Goal: Use online tool/utility: Utilize a website feature to perform a specific function

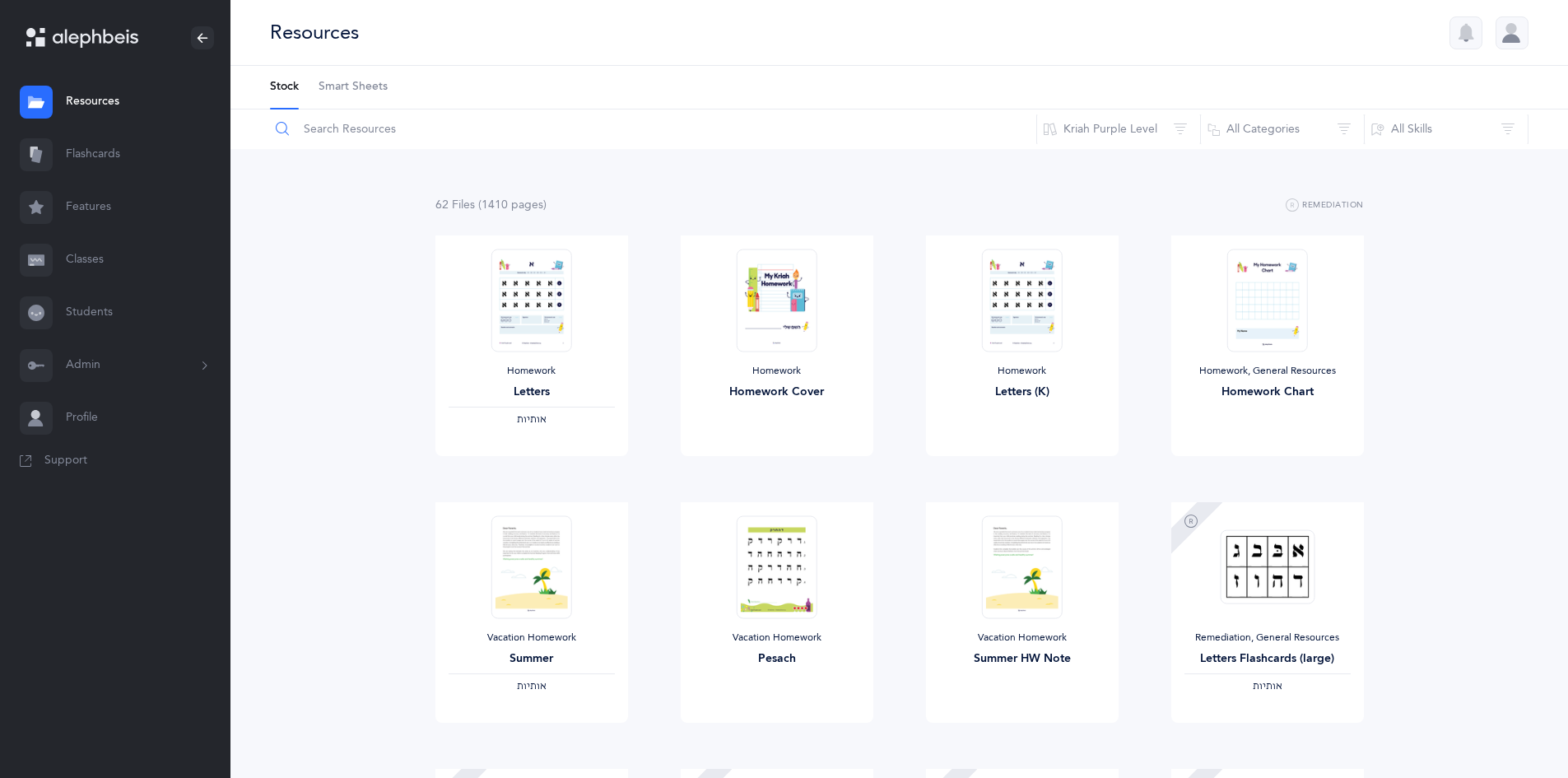
click at [343, 133] on input "text" at bounding box center [653, 129] width 768 height 40
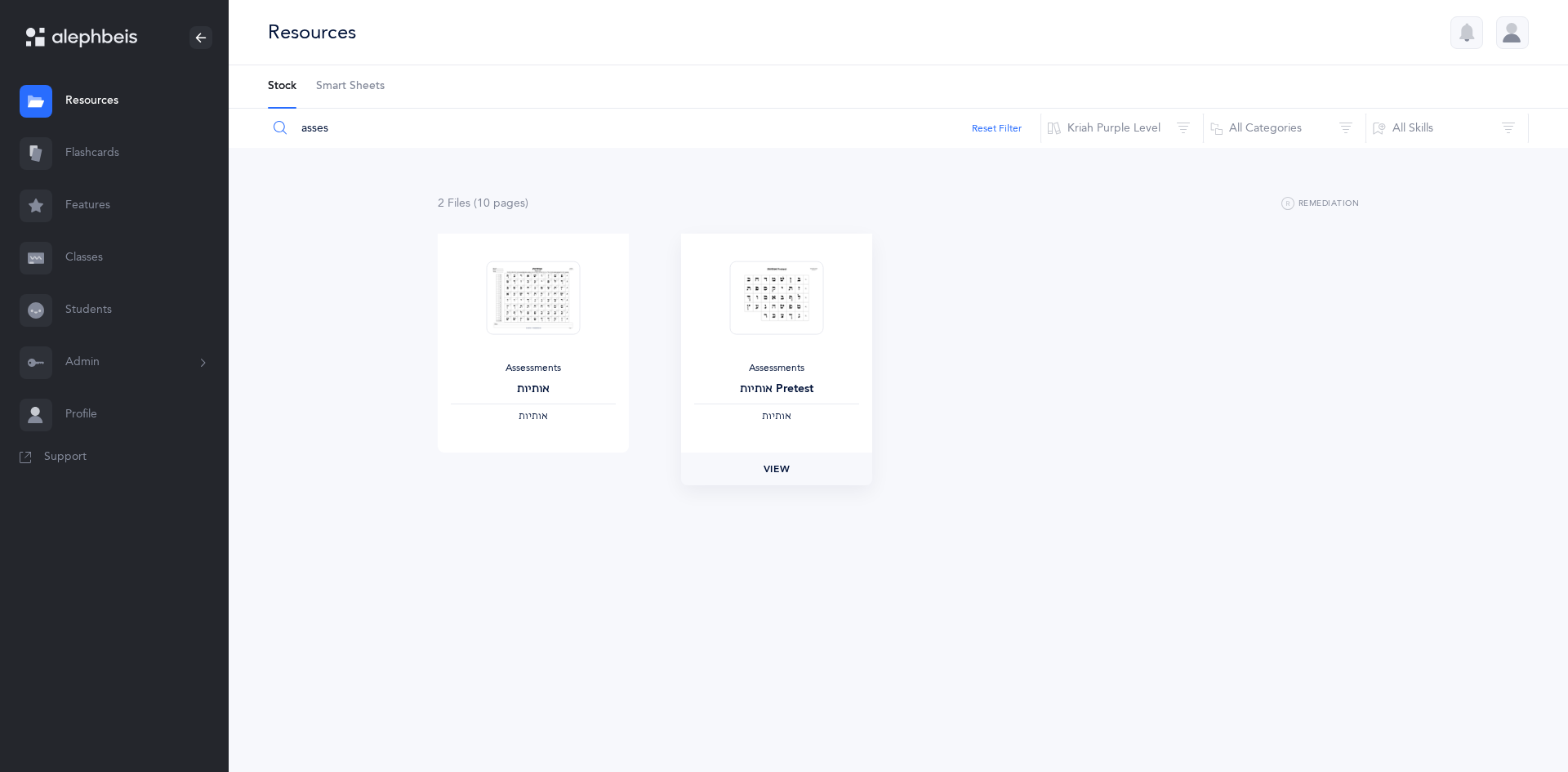
type input "asses"
click at [785, 464] on span "View" at bounding box center [777, 469] width 26 height 15
click at [560, 460] on link "View" at bounding box center [534, 469] width 191 height 33
click at [1133, 128] on button "Kriah Purple Level" at bounding box center [1123, 128] width 163 height 39
click at [1112, 264] on span "Kriah Pink Level" at bounding box center [1109, 260] width 81 height 13
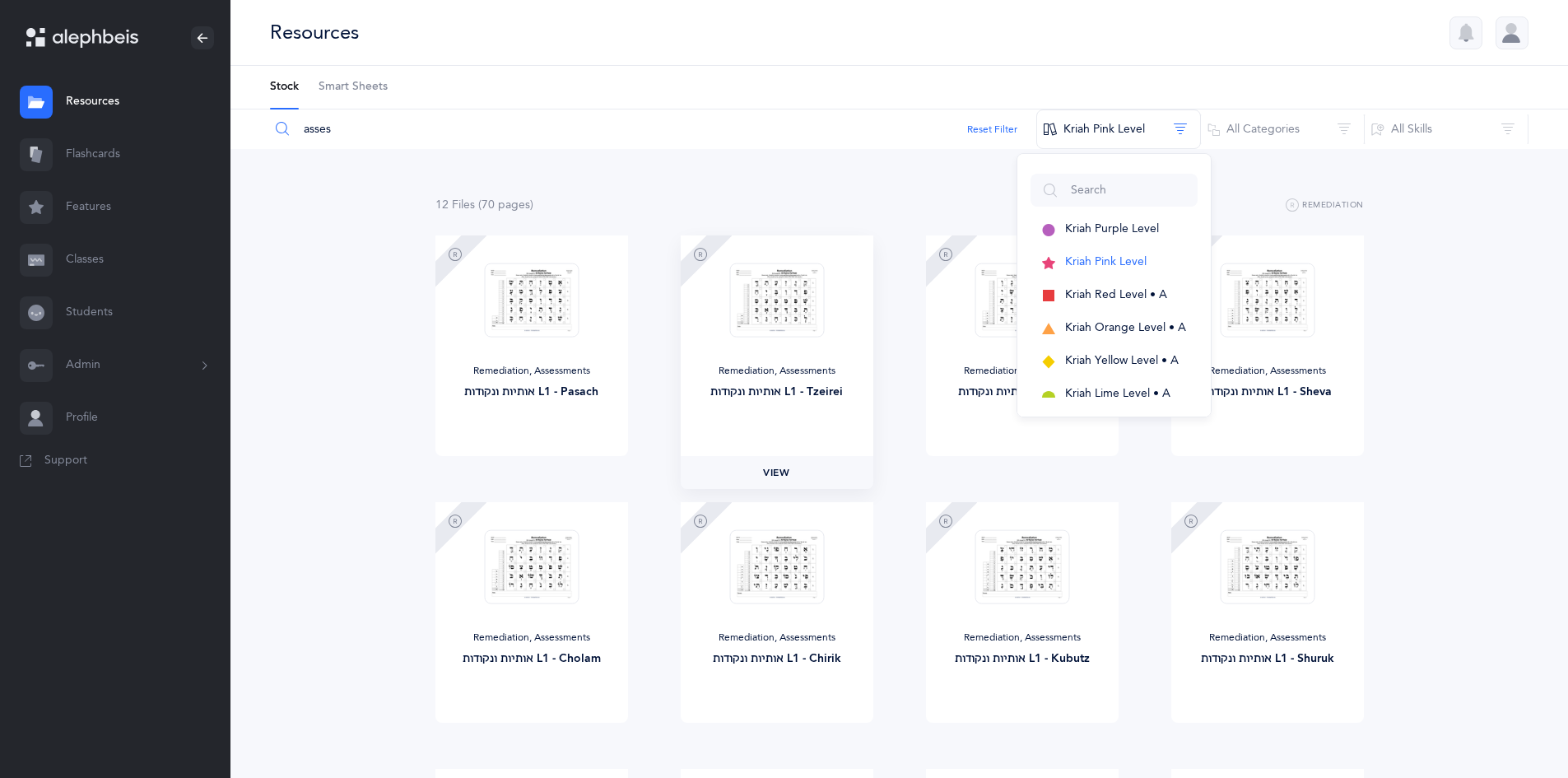
click at [798, 464] on link "View" at bounding box center [777, 473] width 193 height 33
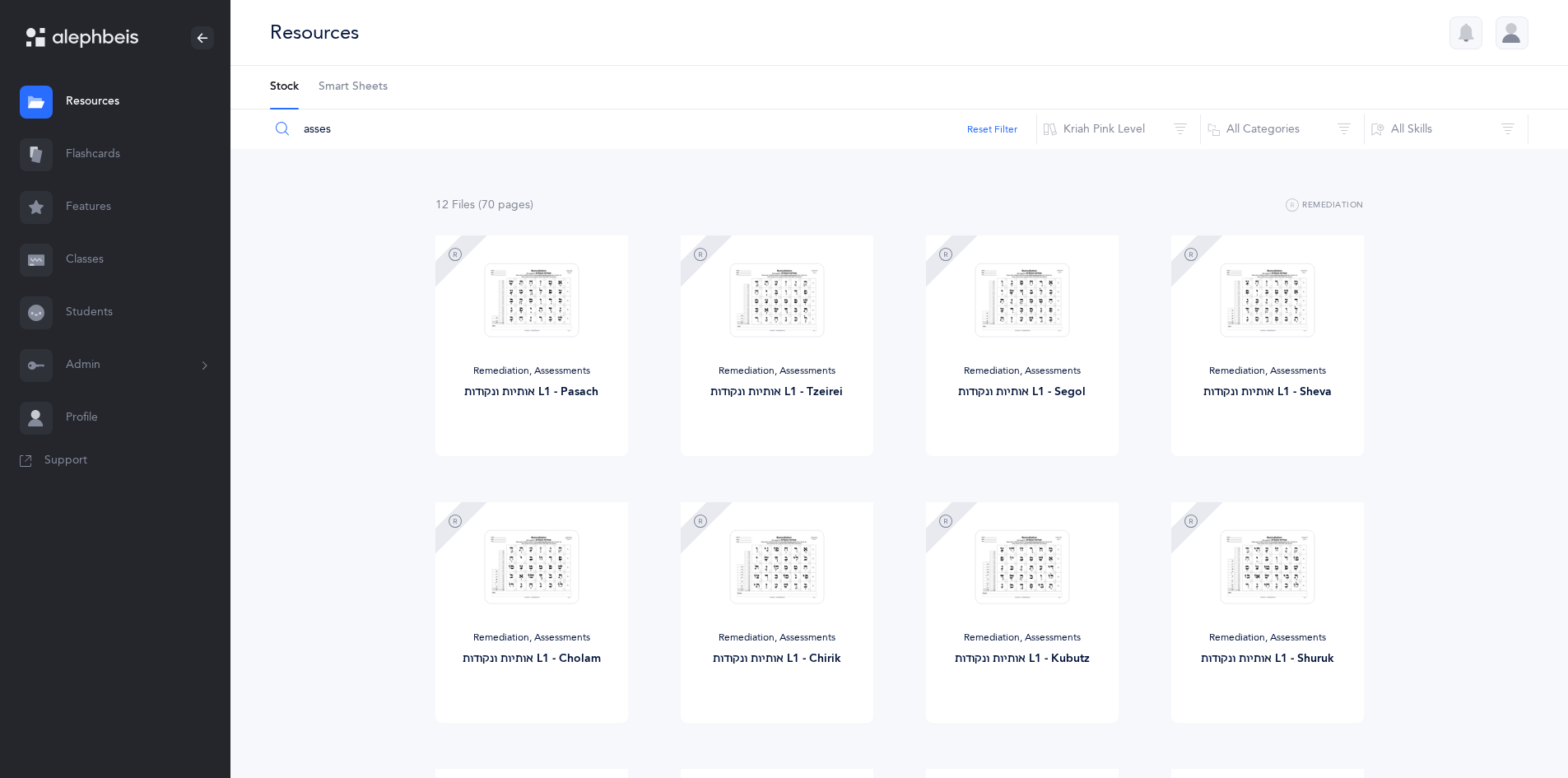
click at [87, 145] on link "Flashcards" at bounding box center [115, 155] width 231 height 53
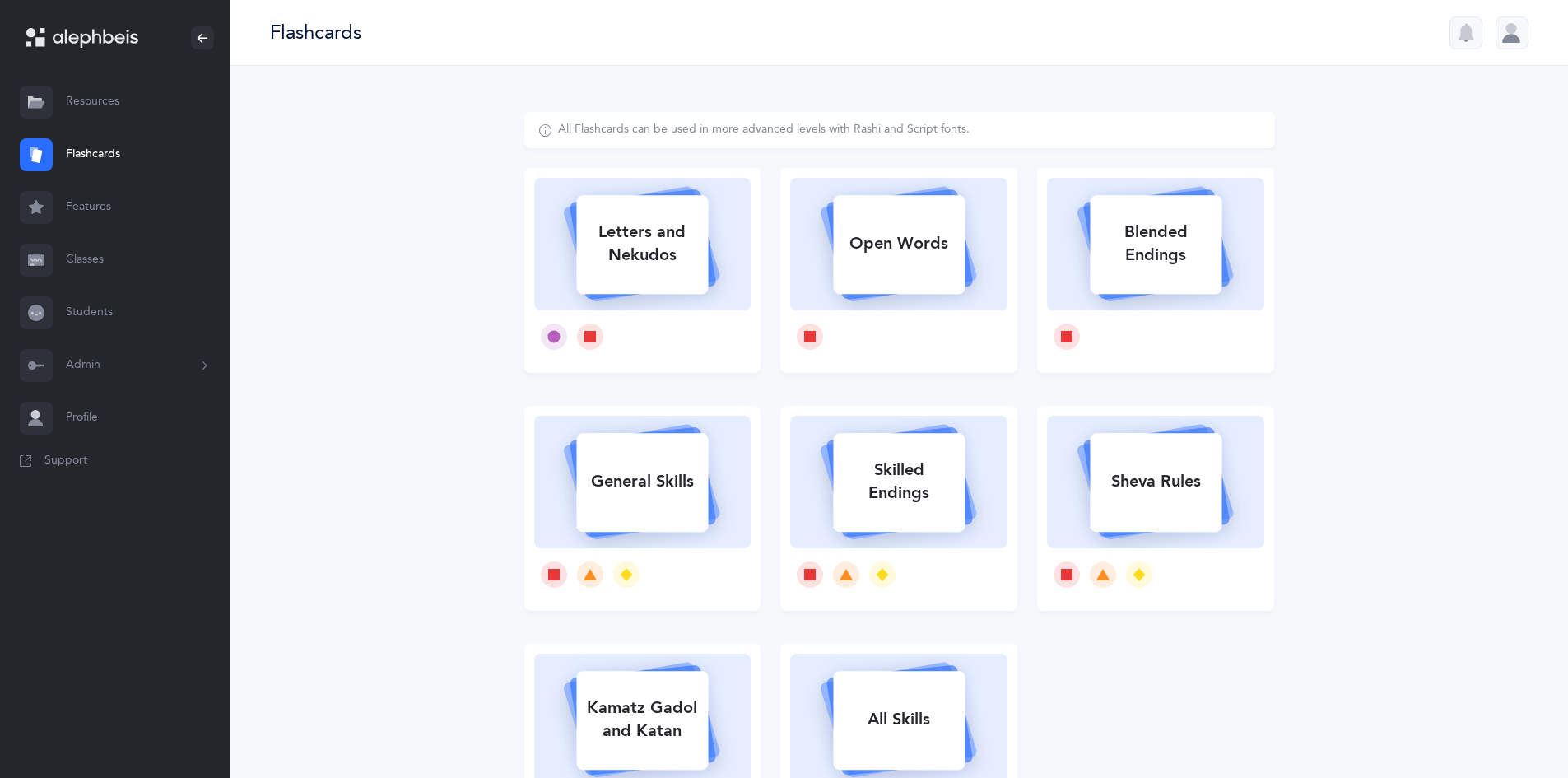
click at [641, 272] on div "Letters and Nekudos" at bounding box center [642, 244] width 132 height 66
select select
select select "single"
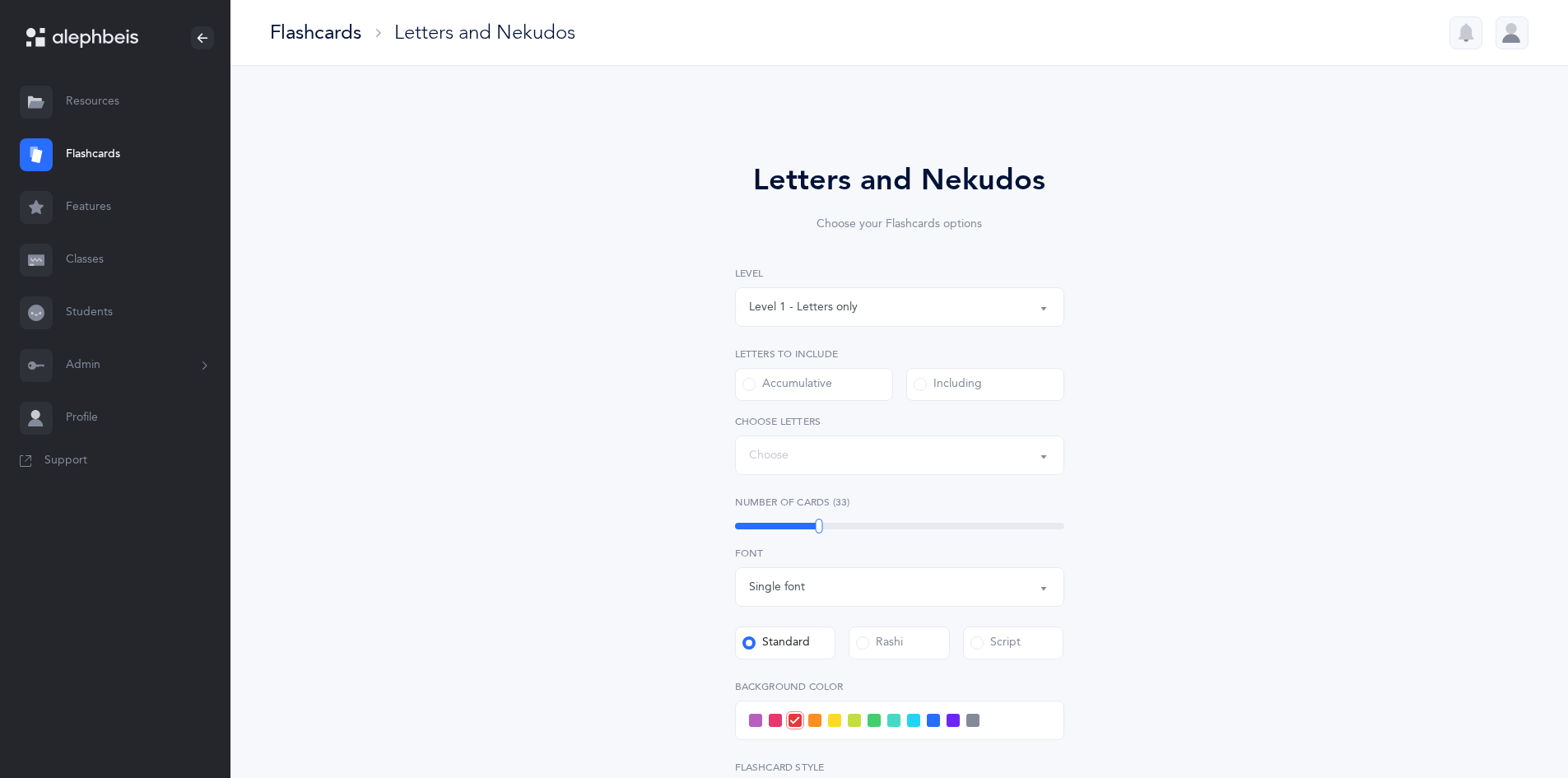
select select "27"
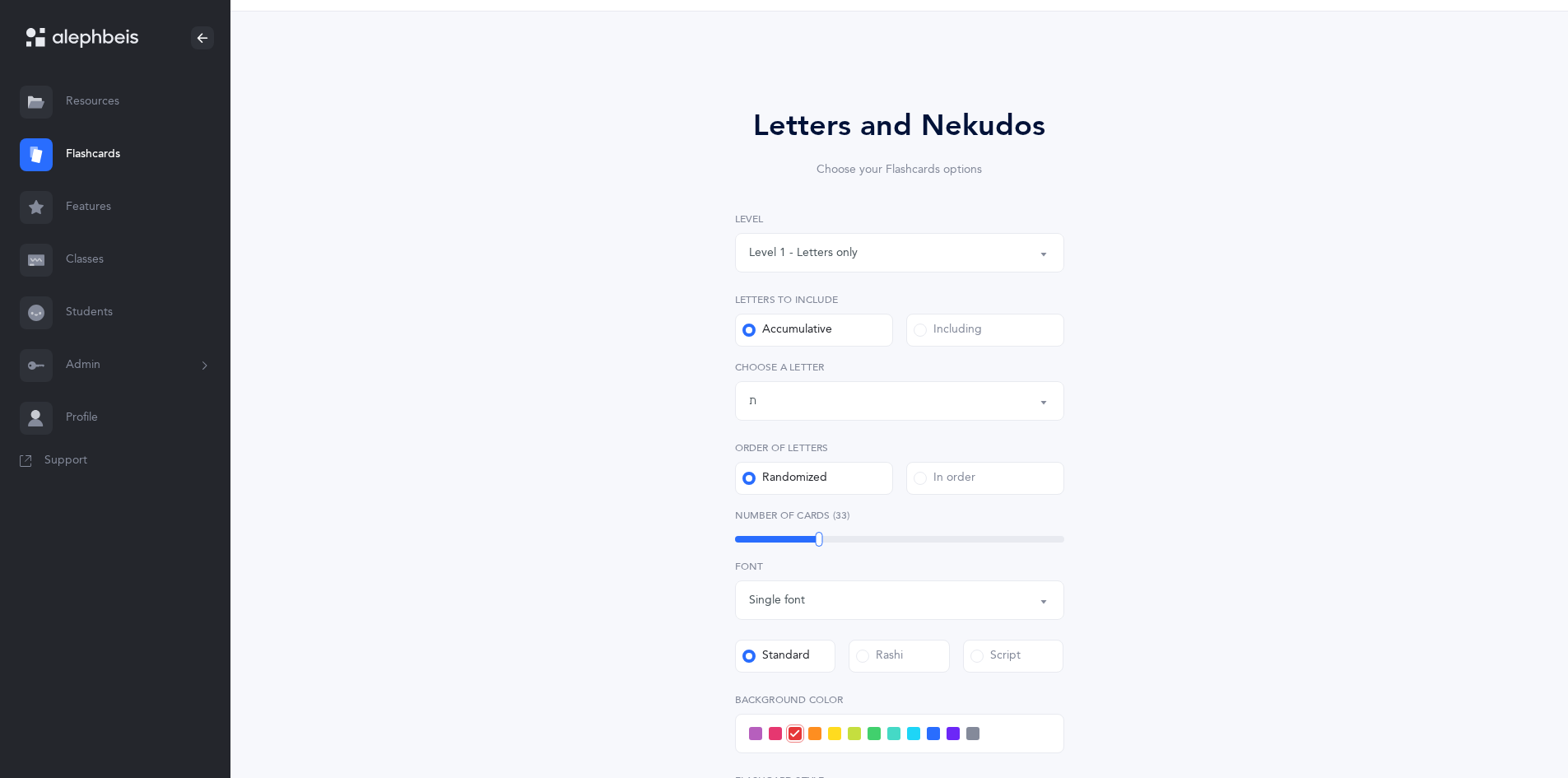
scroll to position [329, 0]
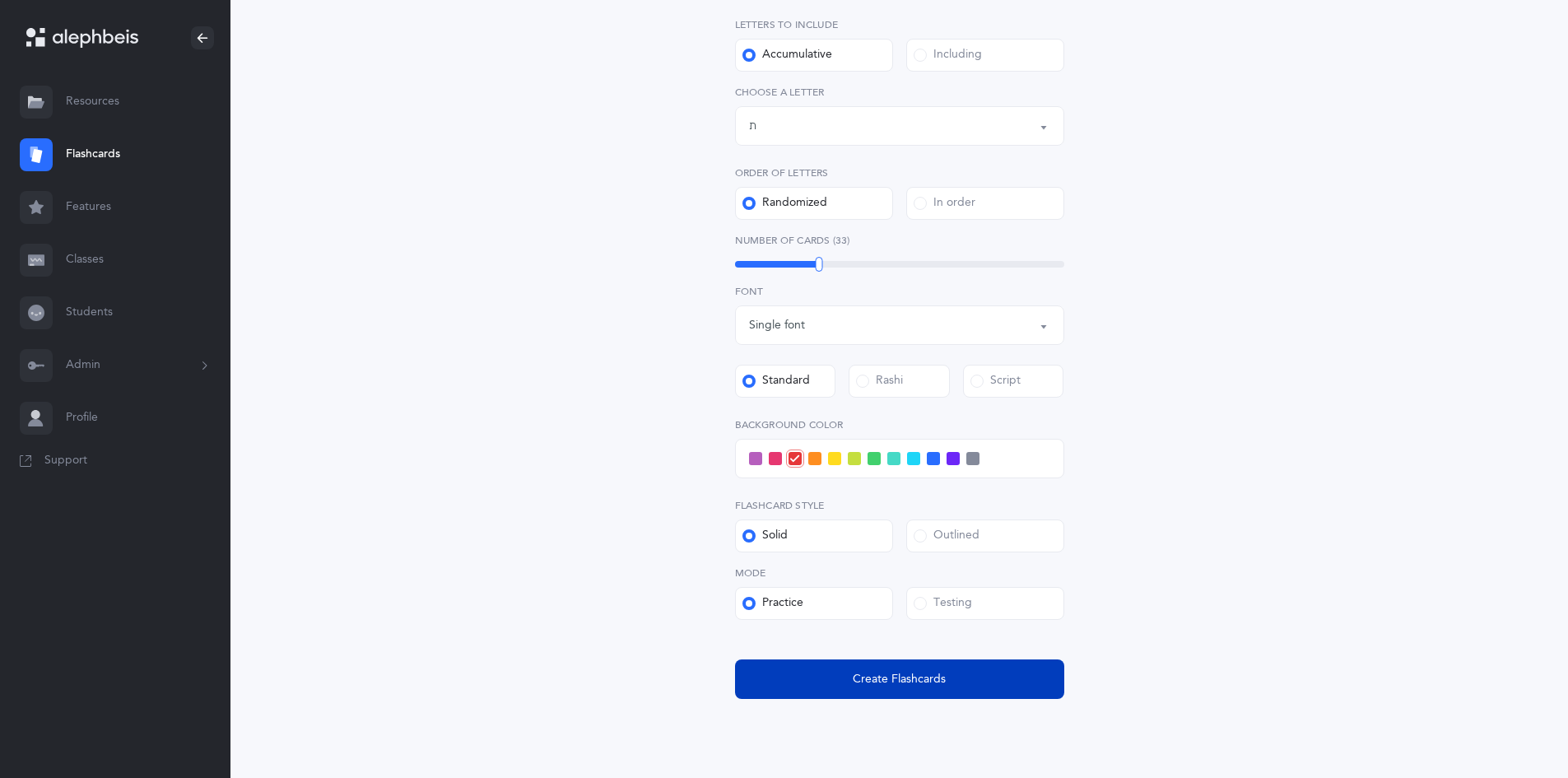
click at [917, 687] on span "Create Flashcards" at bounding box center [899, 679] width 93 height 17
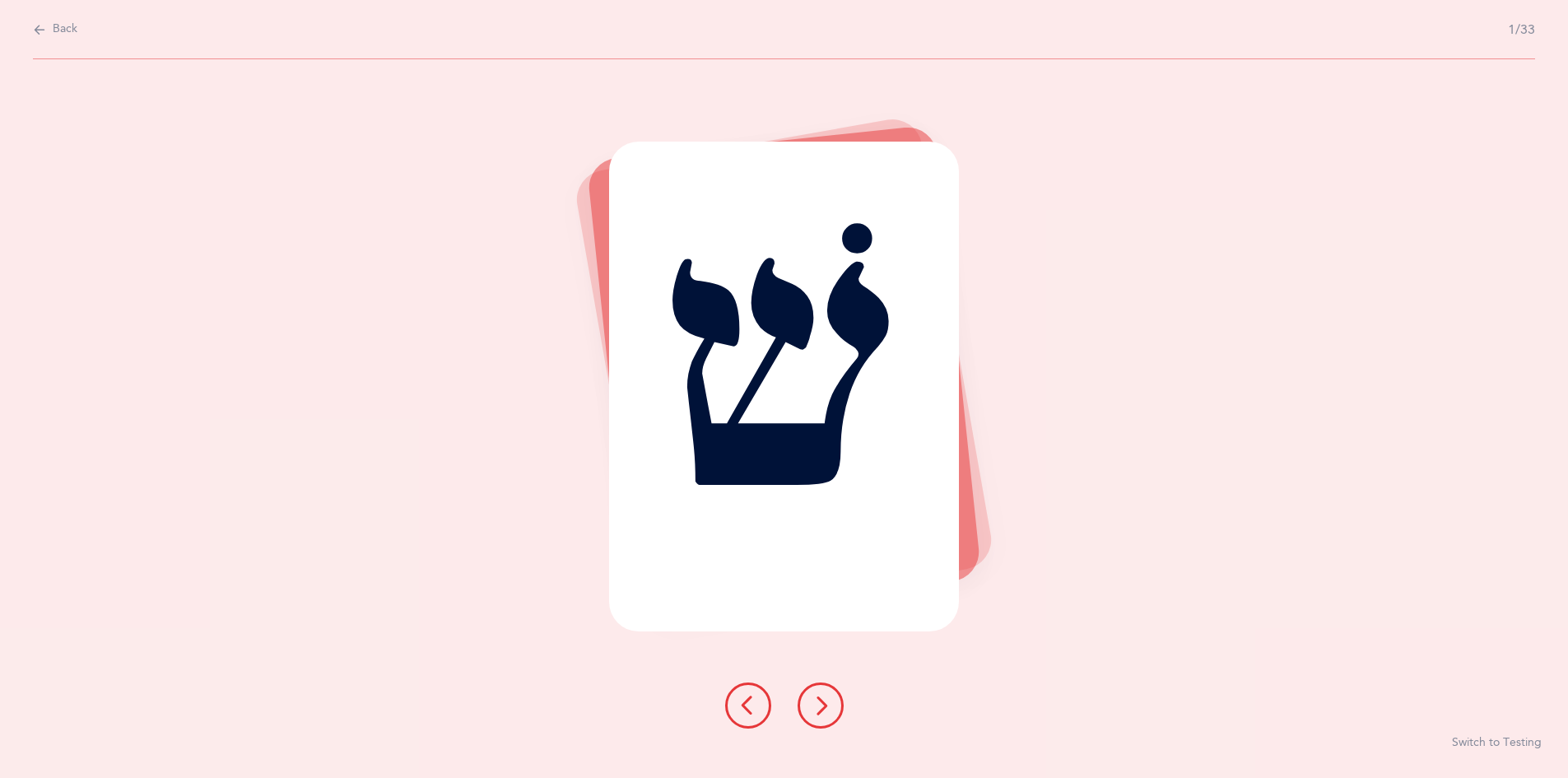
scroll to position [0, 0]
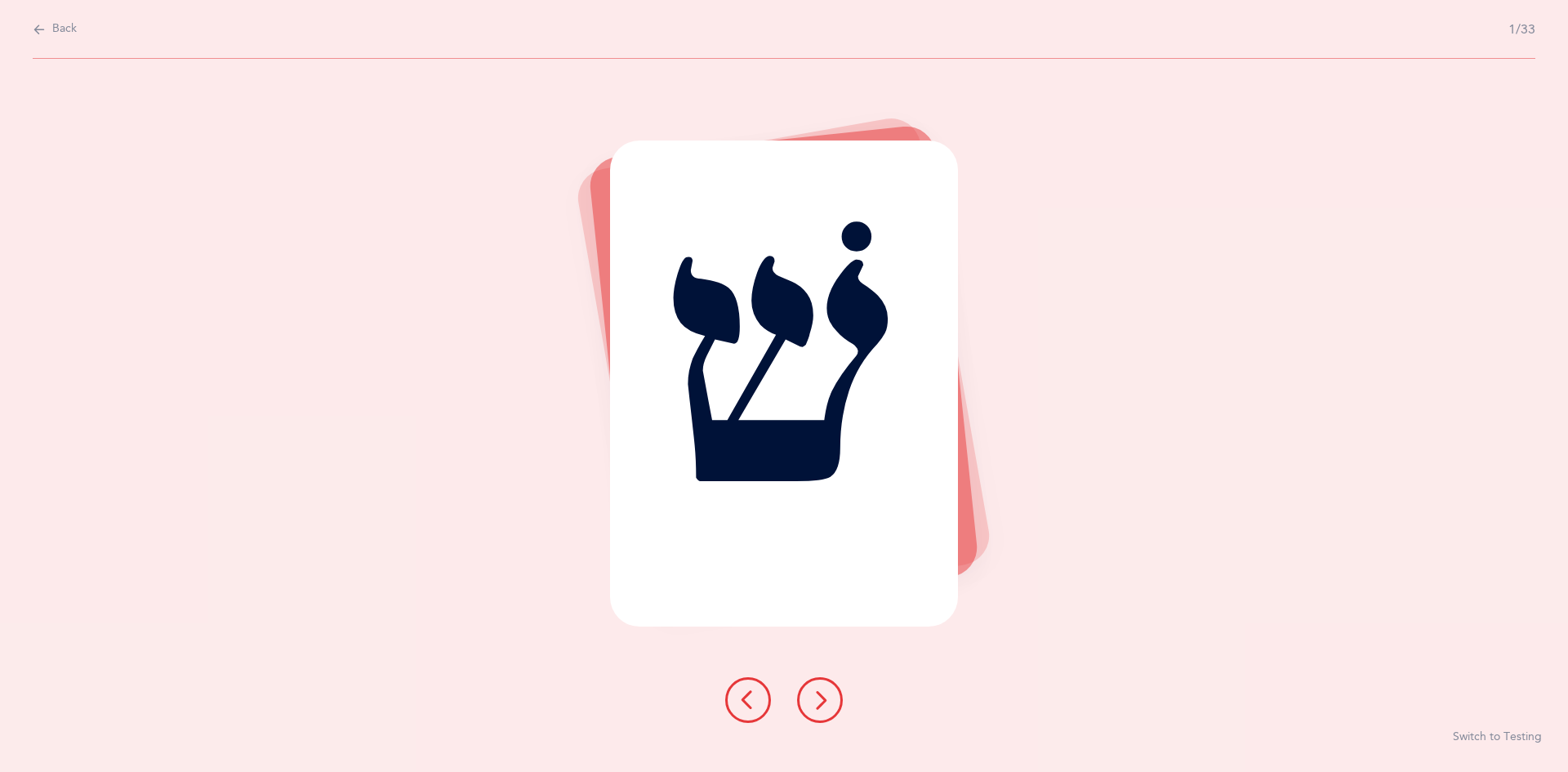
click at [829, 699] on icon at bounding box center [820, 700] width 20 height 20
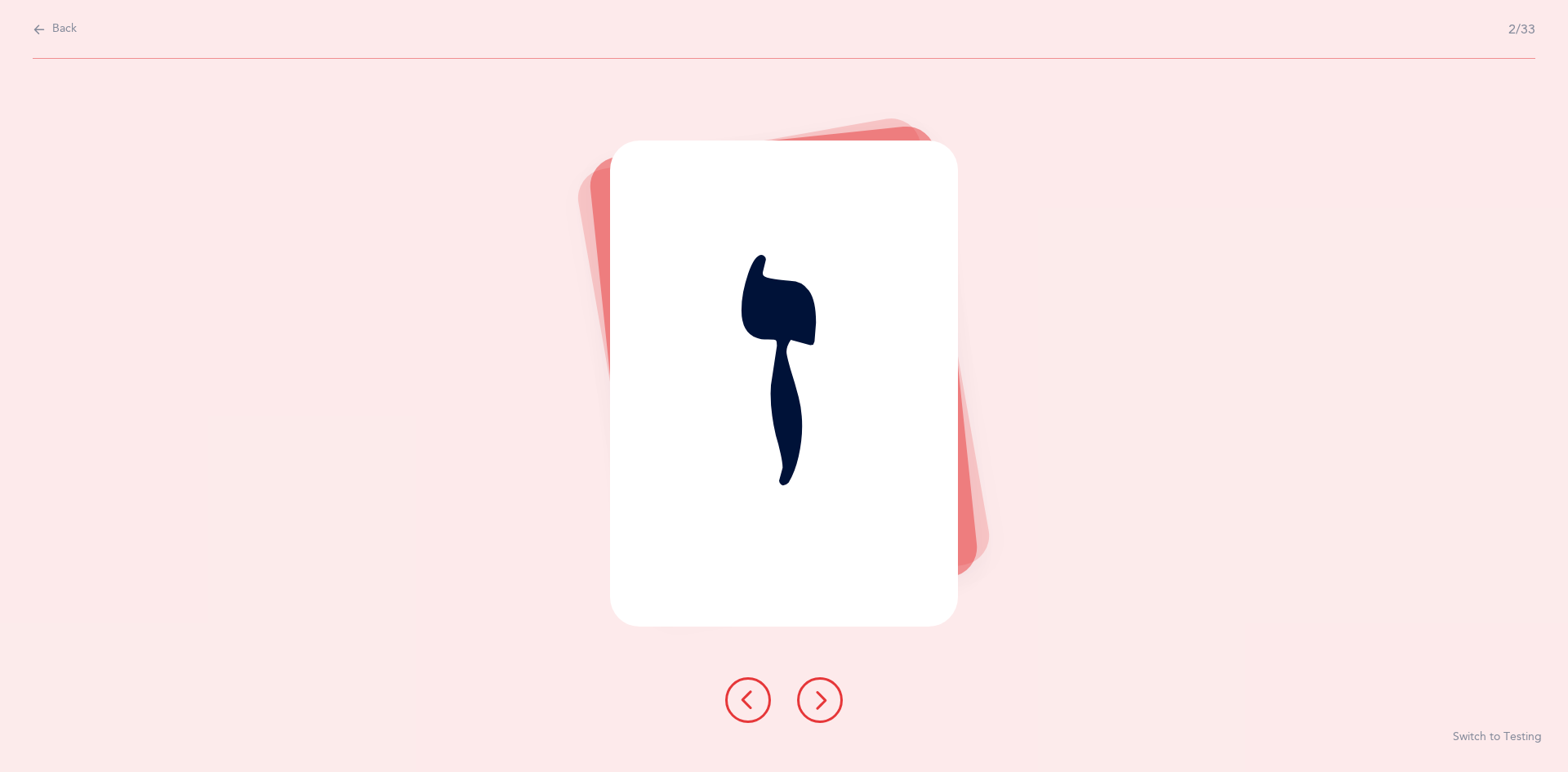
click at [797, 539] on div "ז" at bounding box center [784, 383] width 347 height 486
click at [806, 537] on div "ז" at bounding box center [784, 383] width 347 height 486
click at [824, 701] on icon at bounding box center [820, 700] width 20 height 20
click at [1475, 737] on button "Switch to Testing" at bounding box center [1497, 738] width 89 height 16
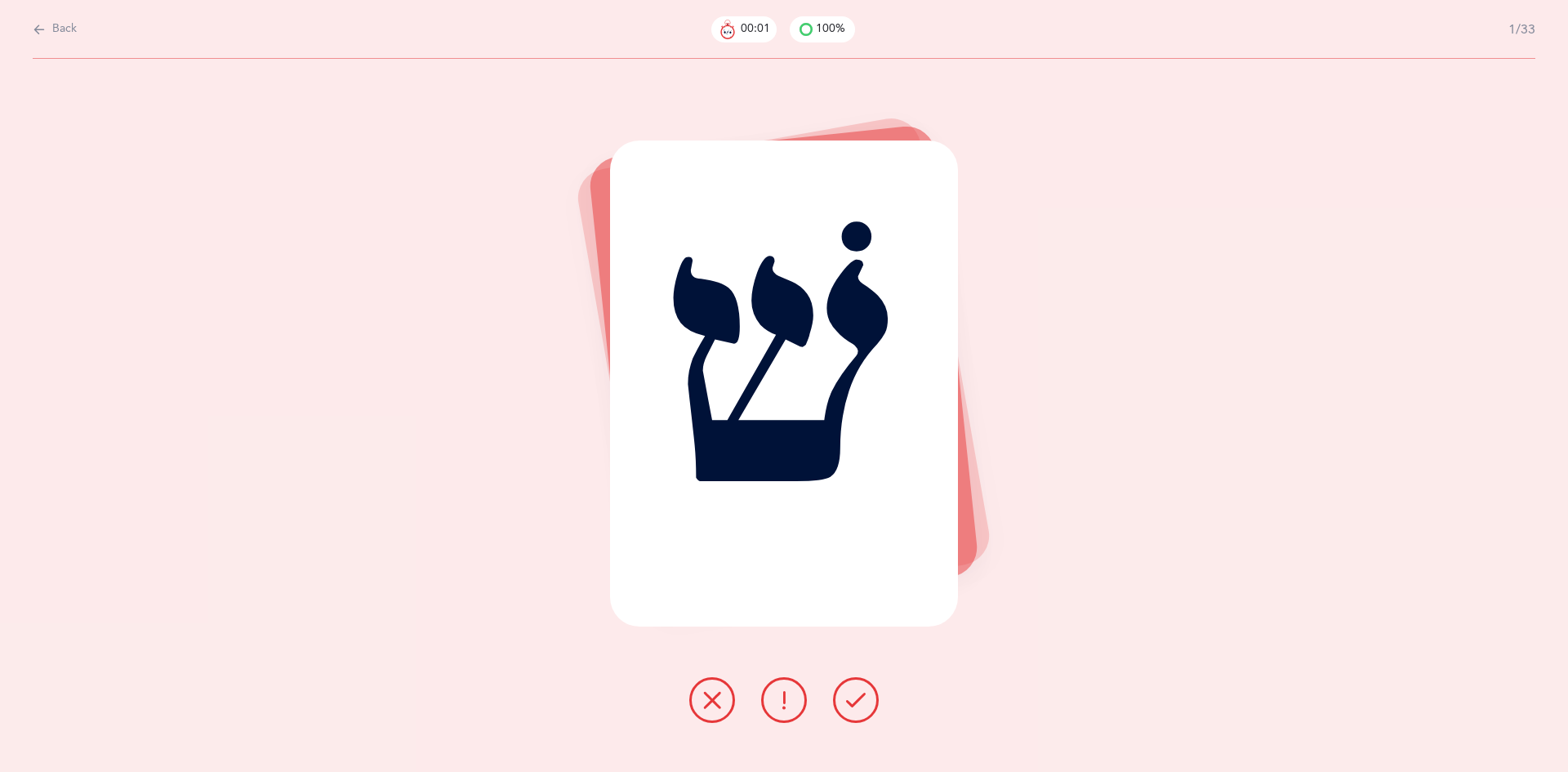
click at [809, 38] on div "100%" at bounding box center [823, 29] width 65 height 26
click at [820, 24] on div "100%" at bounding box center [831, 29] width 29 height 16
click at [806, 31] on icon at bounding box center [806, 29] width 13 height 13
click at [757, 28] on div "00:04" at bounding box center [756, 29] width 29 height 16
click at [838, 31] on div "100%" at bounding box center [831, 29] width 29 height 16
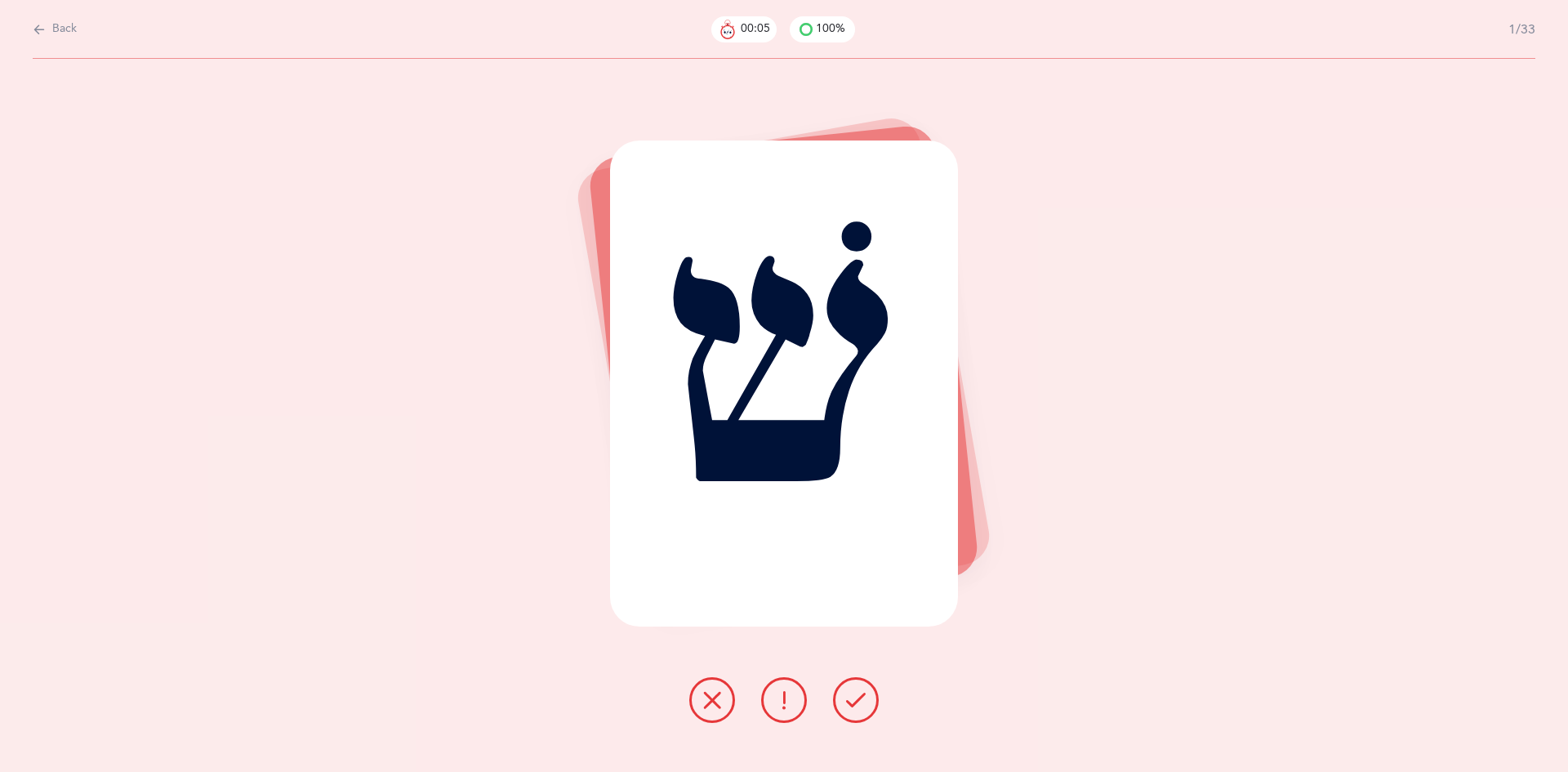
click at [826, 297] on div "שׁ" at bounding box center [784, 383] width 347 height 486
click at [851, 705] on icon at bounding box center [856, 700] width 20 height 20
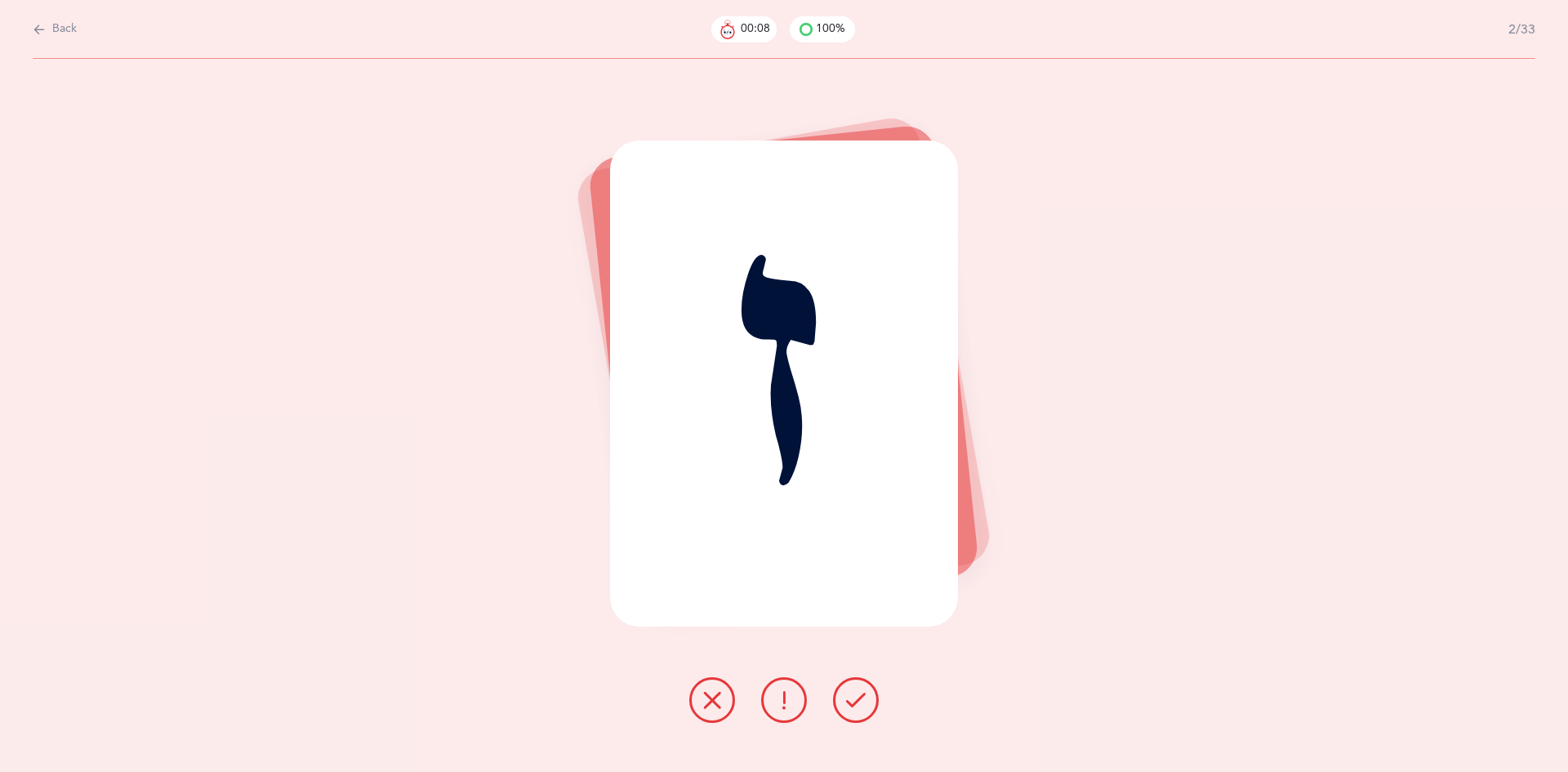
click at [840, 694] on button at bounding box center [856, 700] width 46 height 46
click at [848, 701] on icon at bounding box center [856, 700] width 20 height 20
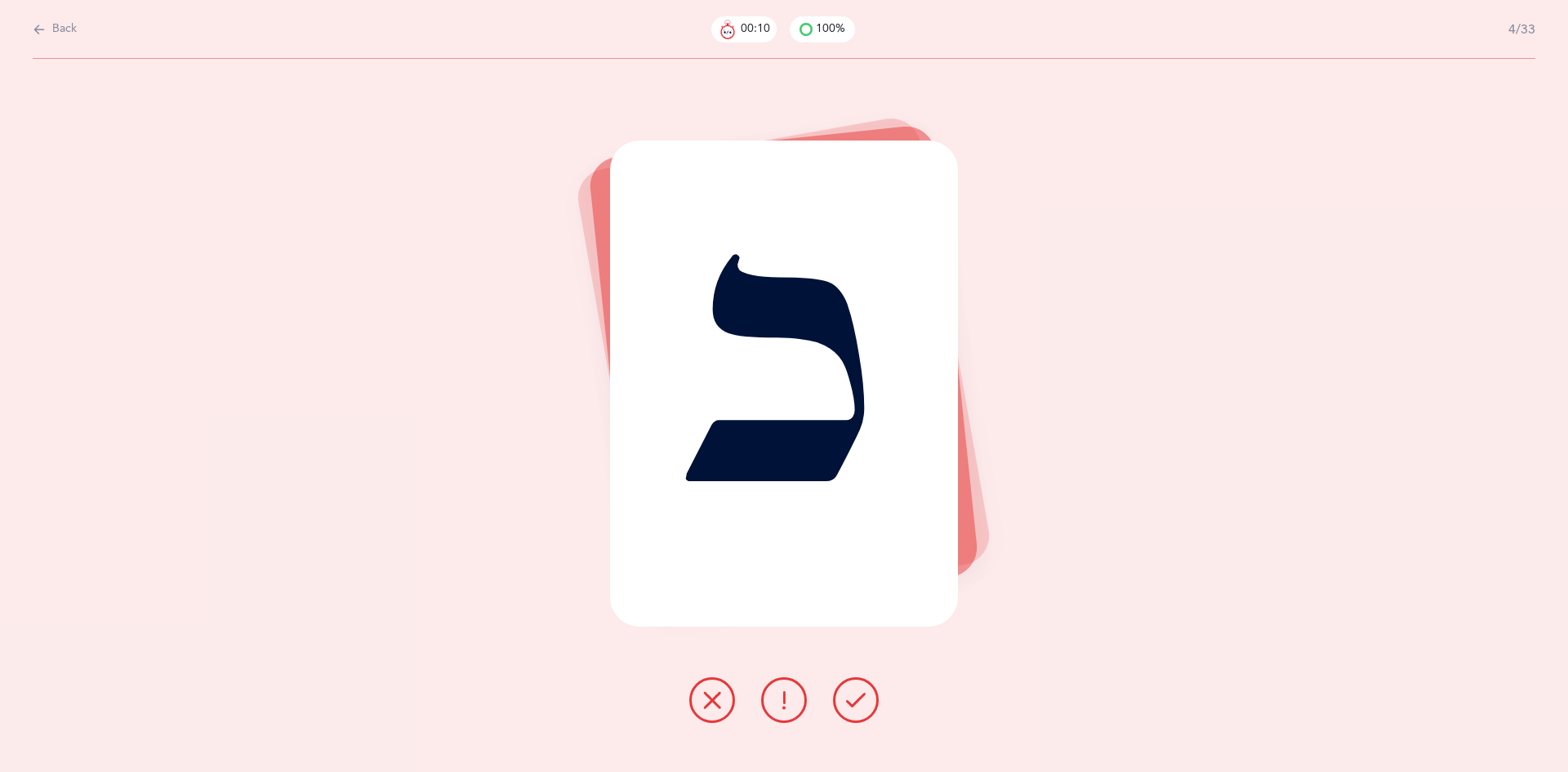
click at [848, 701] on icon at bounding box center [856, 700] width 20 height 20
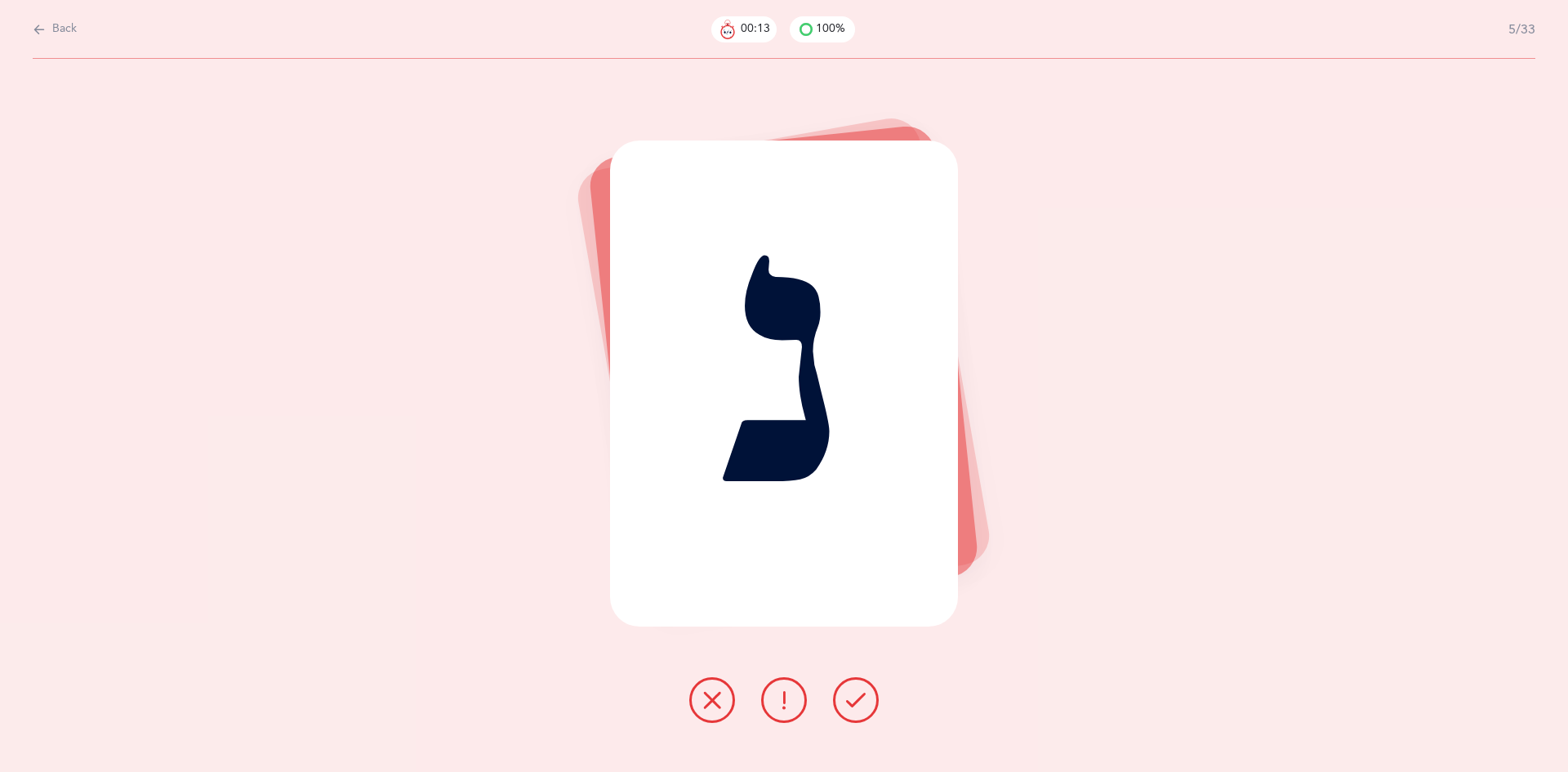
click at [59, 29] on span "Back" at bounding box center [65, 29] width 25 height 16
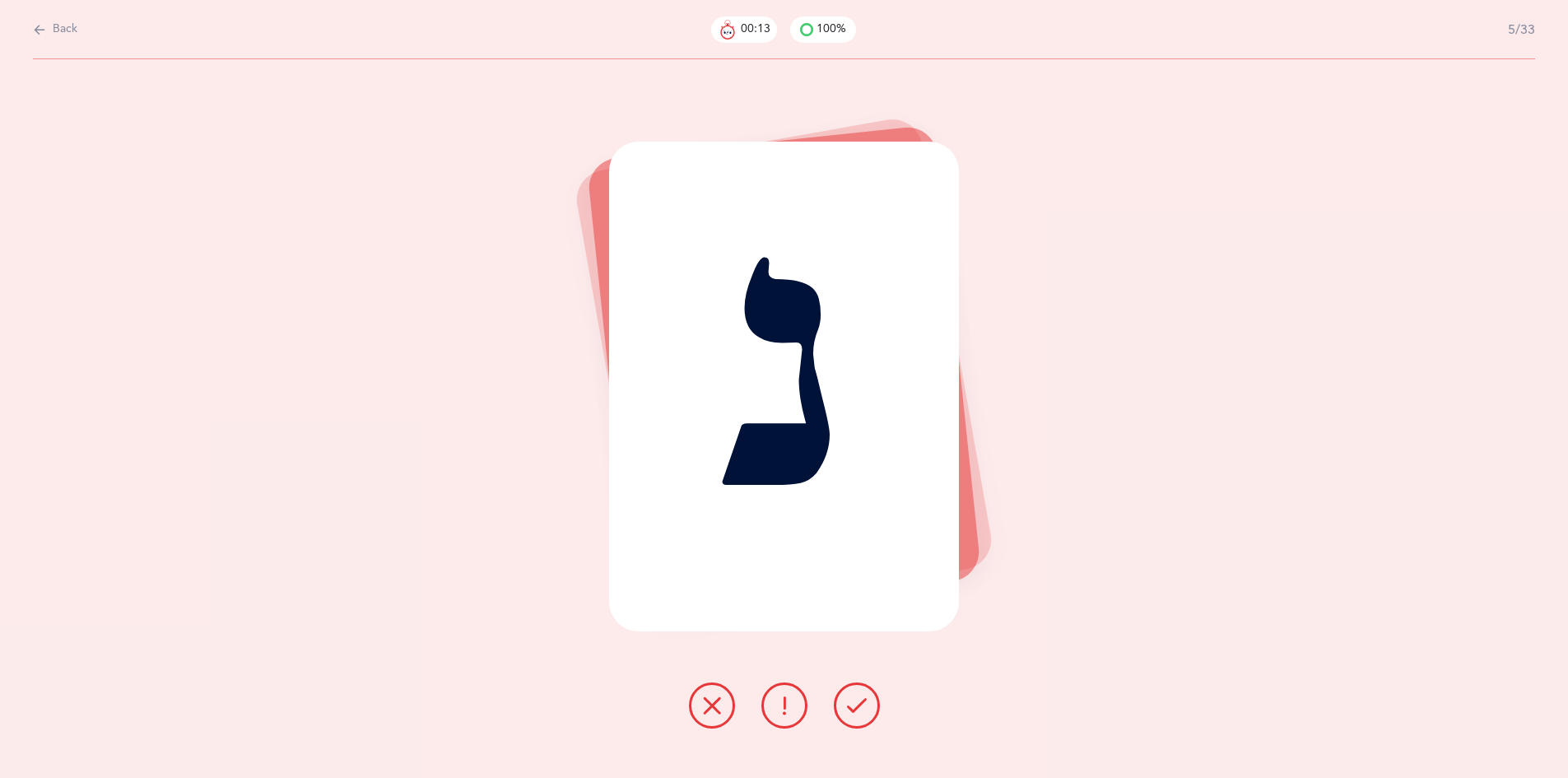
select select "27"
select select "single"
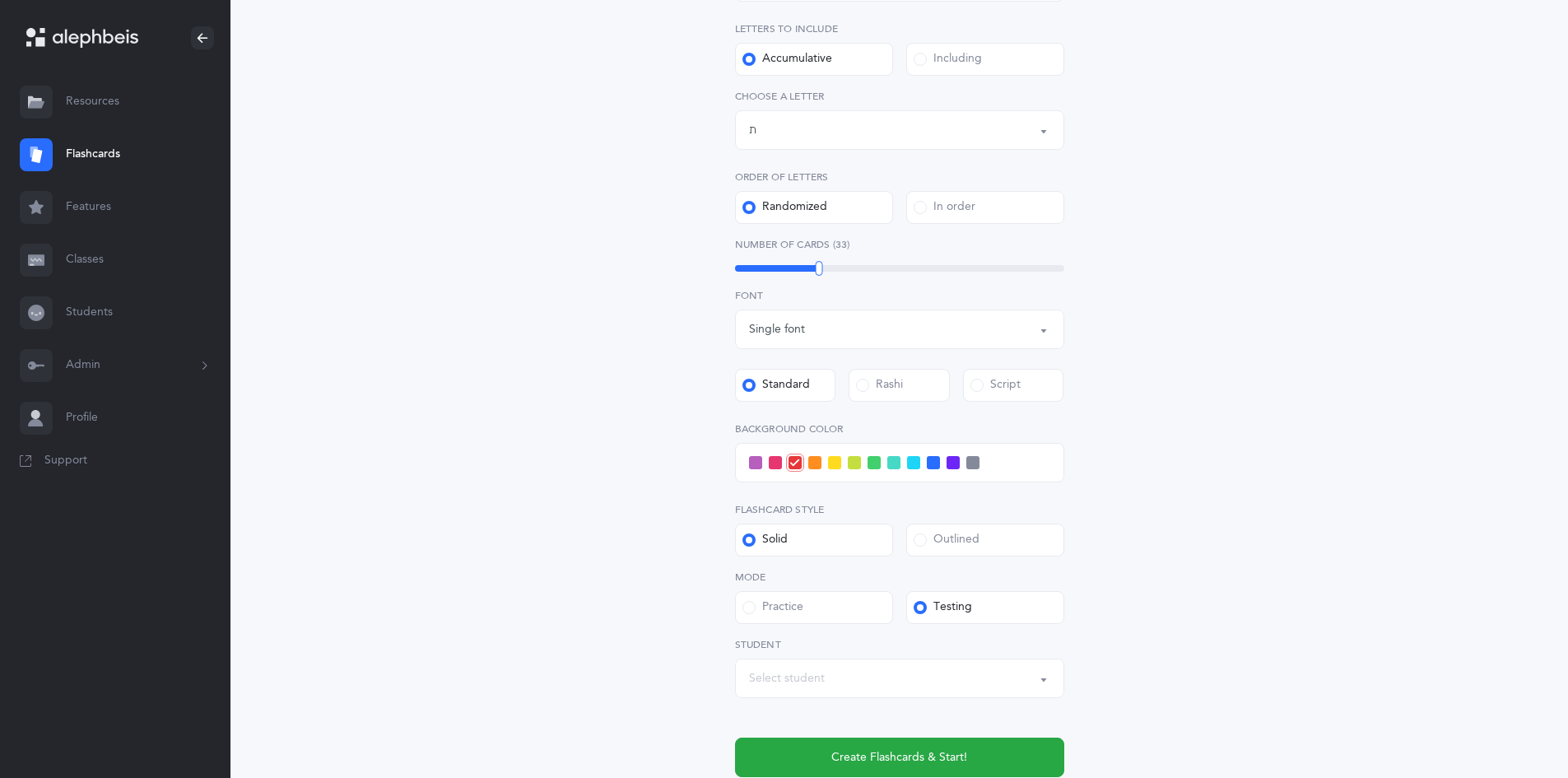
scroll to position [329, 0]
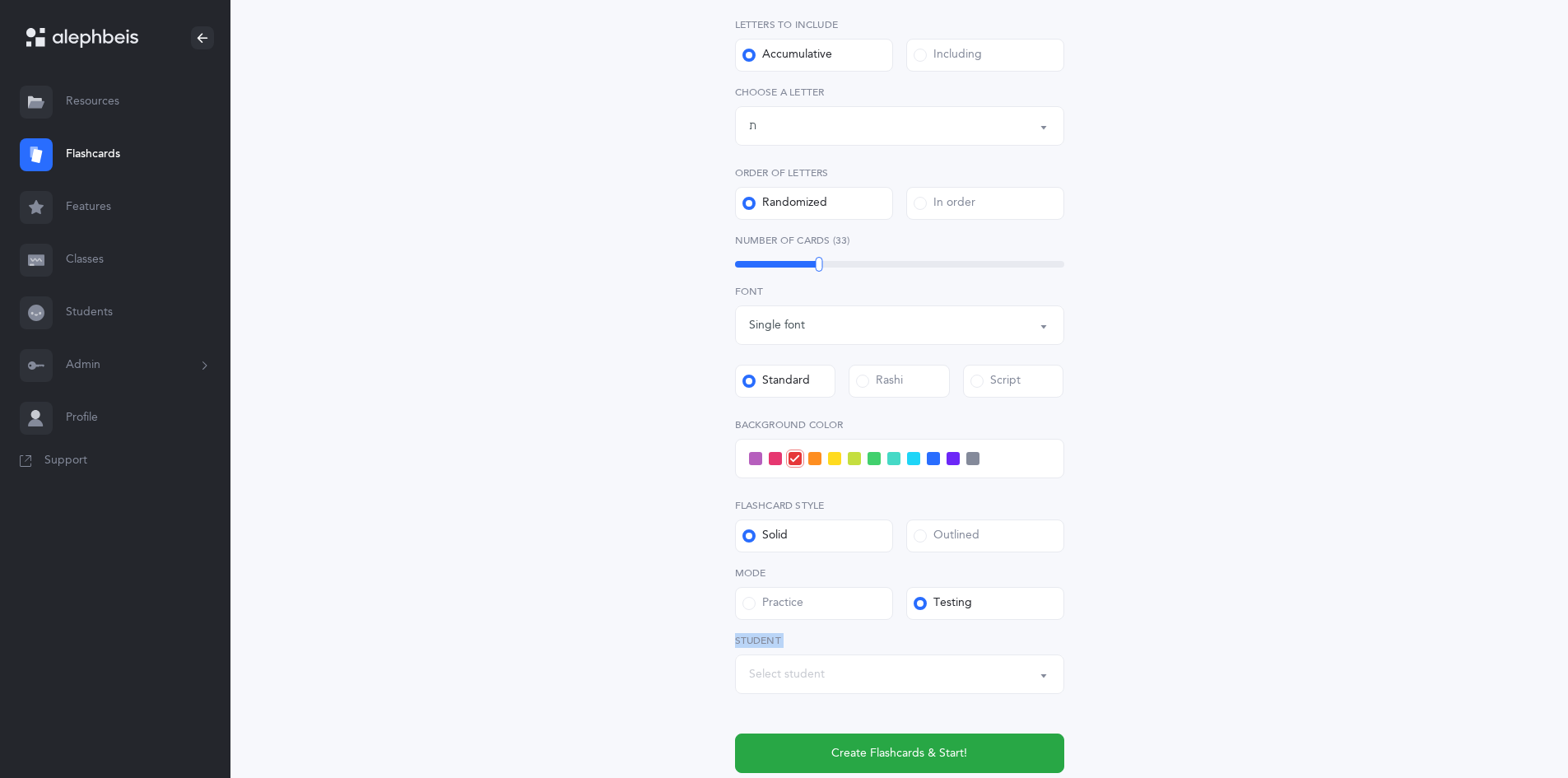
drag, startPoint x: 1040, startPoint y: 817, endPoint x: 1031, endPoint y: 817, distance: 9.0
click at [1031, 777] on html "[PERSON_NAME] Resources Resources Flashcards Flashcards Features Features Class…" at bounding box center [784, 287] width 1568 height 1233
